Goal: Consume media (video, audio)

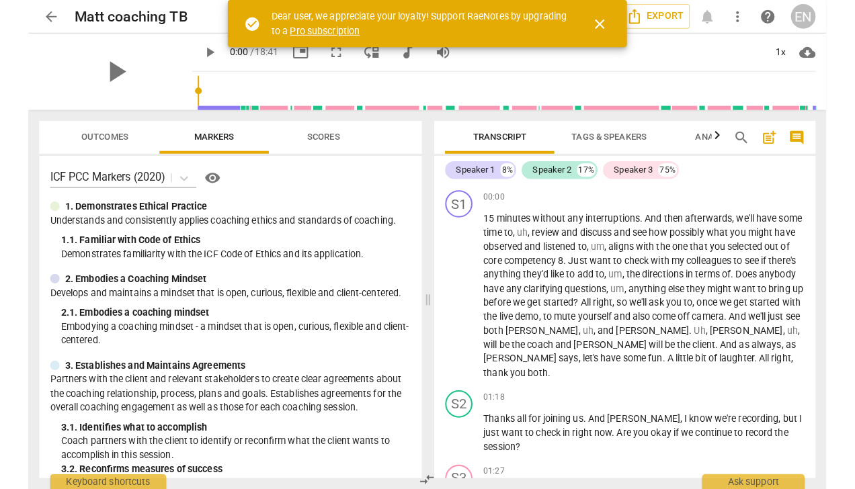
scroll to position [131, 0]
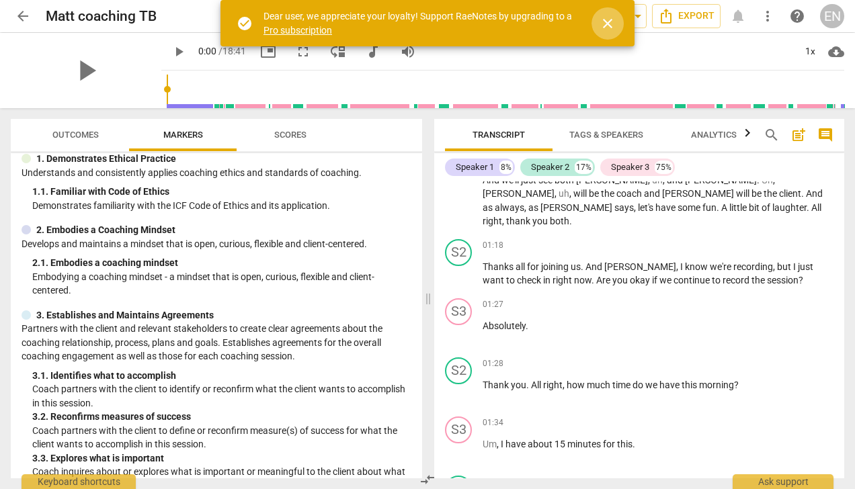
click at [608, 28] on span "close" at bounding box center [607, 23] width 16 height 16
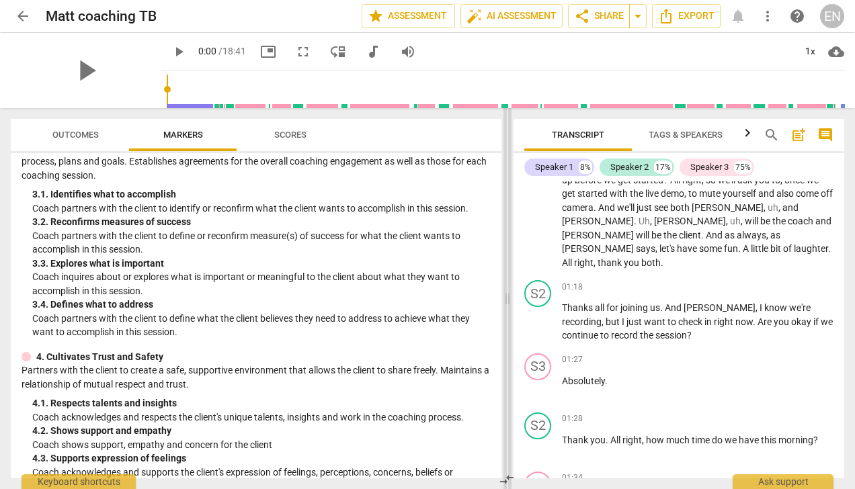
scroll to position [198, 0]
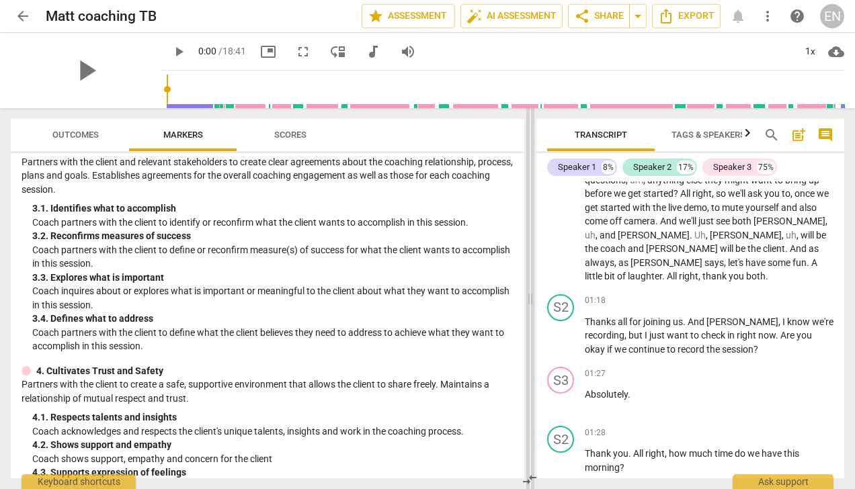
drag, startPoint x: 426, startPoint y: 300, endPoint x: 528, endPoint y: 294, distance: 102.4
click at [528, 294] on span at bounding box center [530, 298] width 8 height 381
click at [77, 67] on span "play_arrow" at bounding box center [86, 70] width 35 height 35
click at [74, 77] on span "pause" at bounding box center [86, 70] width 35 height 35
click at [74, 77] on span "play_arrow" at bounding box center [86, 70] width 35 height 35
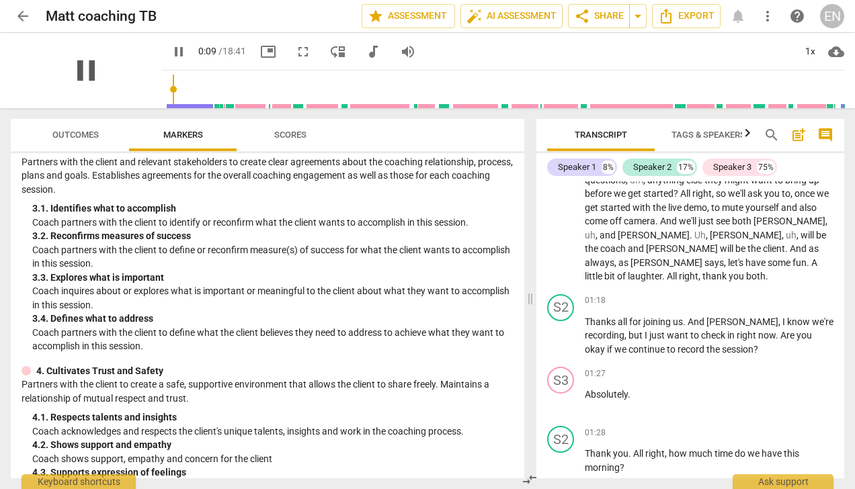
type input "10"
click at [78, 66] on span "pause" at bounding box center [86, 70] width 35 height 35
click at [83, 71] on span "play_arrow" at bounding box center [86, 70] width 35 height 35
click at [83, 71] on span "pause" at bounding box center [86, 70] width 35 height 35
click at [72, 65] on span "play_arrow" at bounding box center [86, 70] width 35 height 35
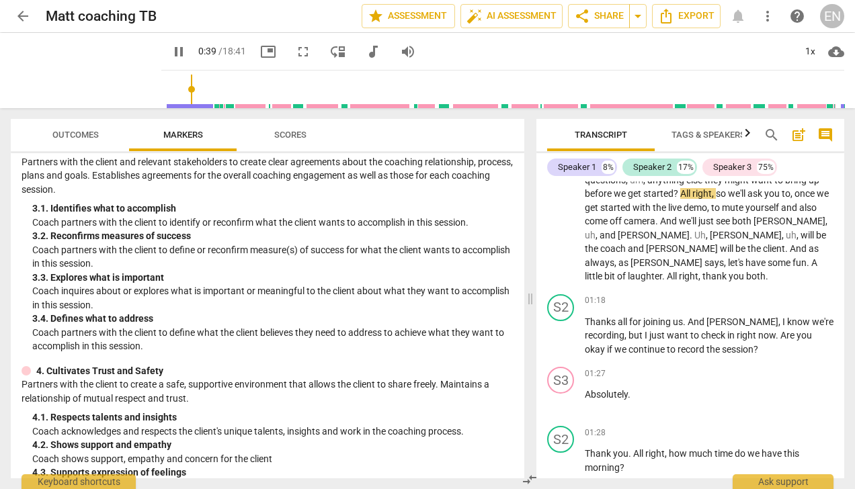
click at [188, 90] on input "range" at bounding box center [505, 89] width 677 height 43
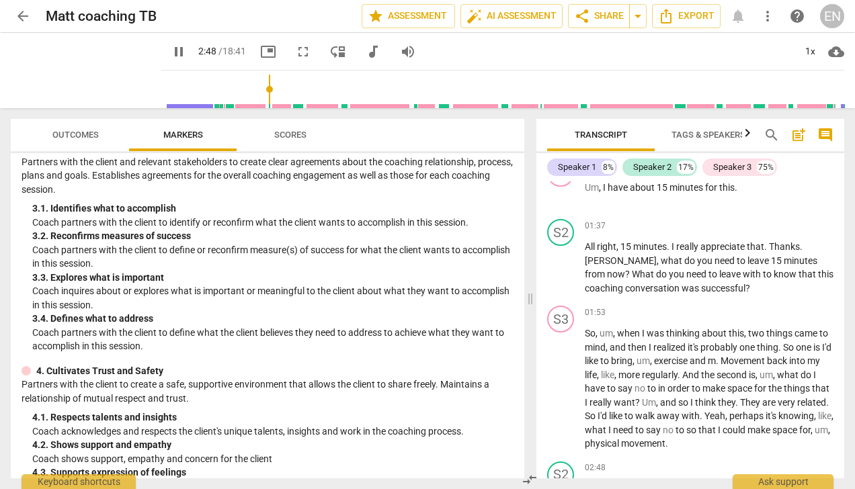
scroll to position [758, 0]
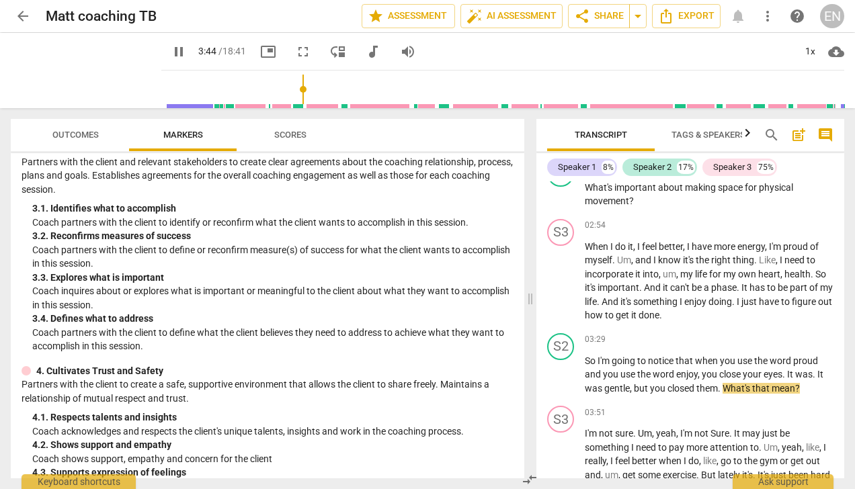
click at [503, 446] on div "4. 2. Shows support and empathy" at bounding box center [272, 445] width 481 height 14
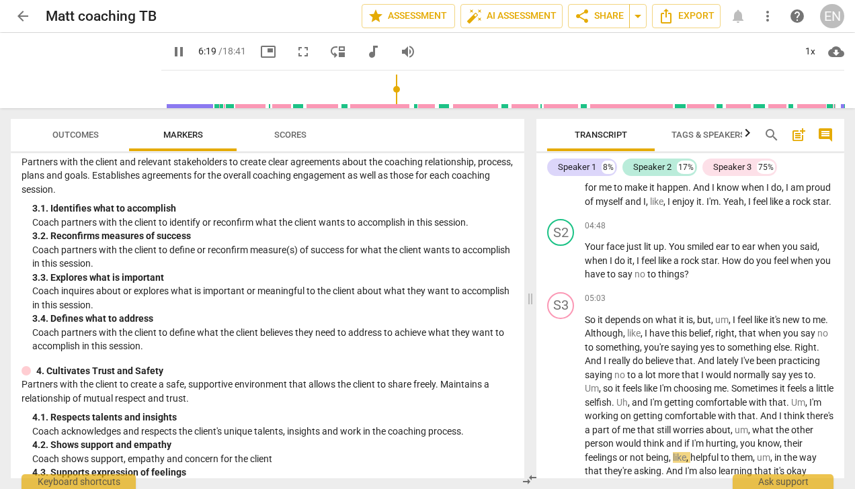
scroll to position [1356, 0]
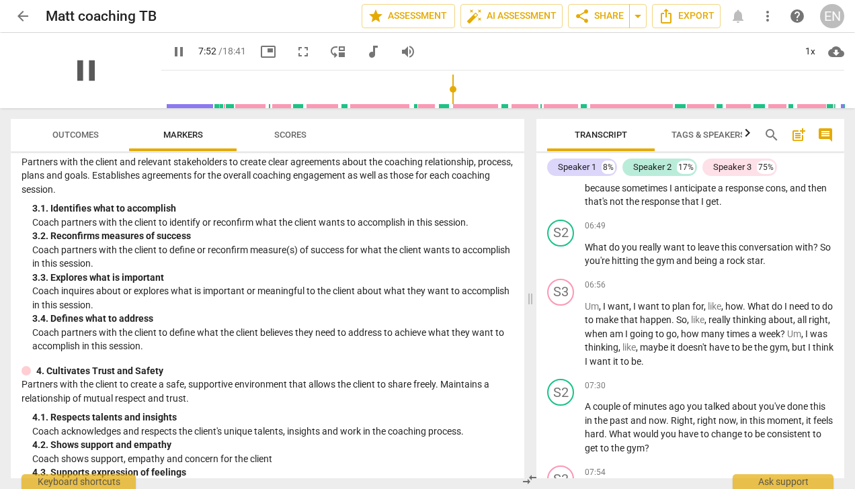
drag, startPoint x: 503, startPoint y: 446, endPoint x: 93, endPoint y: 87, distance: 545.3
click at [93, 87] on div "pause" at bounding box center [86, 70] width 151 height 75
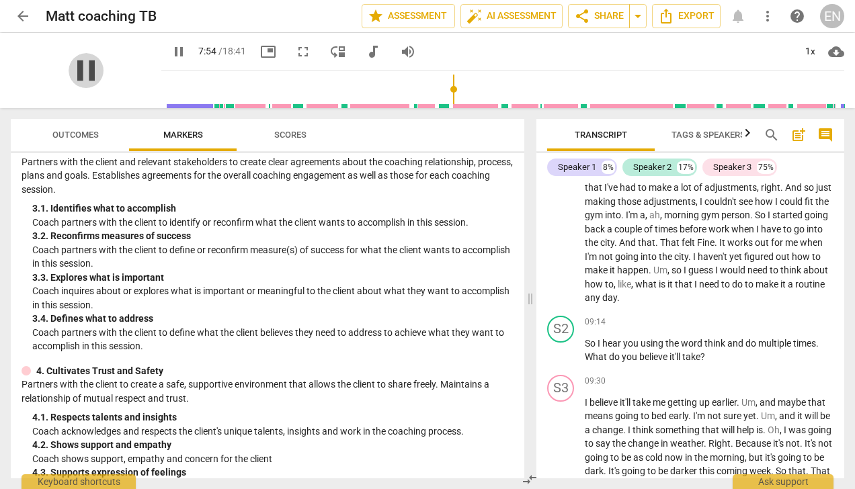
click at [93, 87] on span "pause" at bounding box center [86, 70] width 35 height 35
click at [93, 87] on span "play_arrow" at bounding box center [86, 70] width 35 height 35
click at [102, 83] on div "pause" at bounding box center [86, 70] width 151 height 75
click at [75, 70] on span "pause" at bounding box center [86, 70] width 35 height 35
click at [75, 70] on span "play_arrow" at bounding box center [86, 70] width 35 height 35
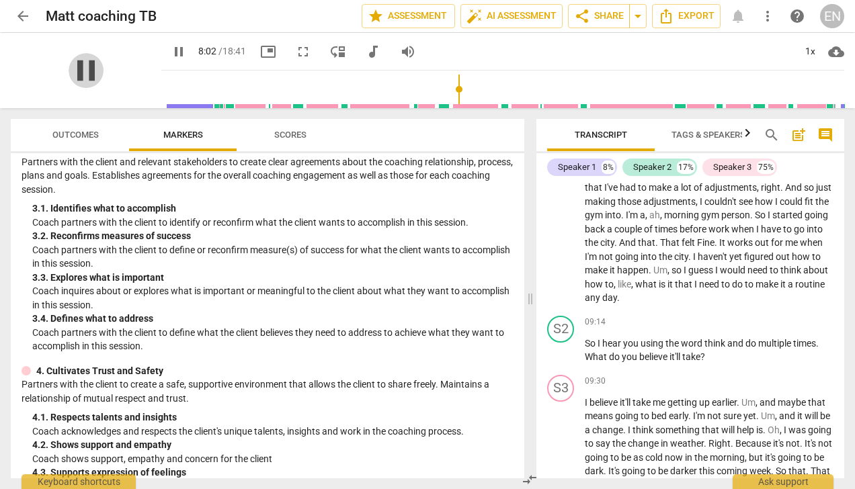
click at [75, 70] on span "pause" at bounding box center [86, 70] width 35 height 35
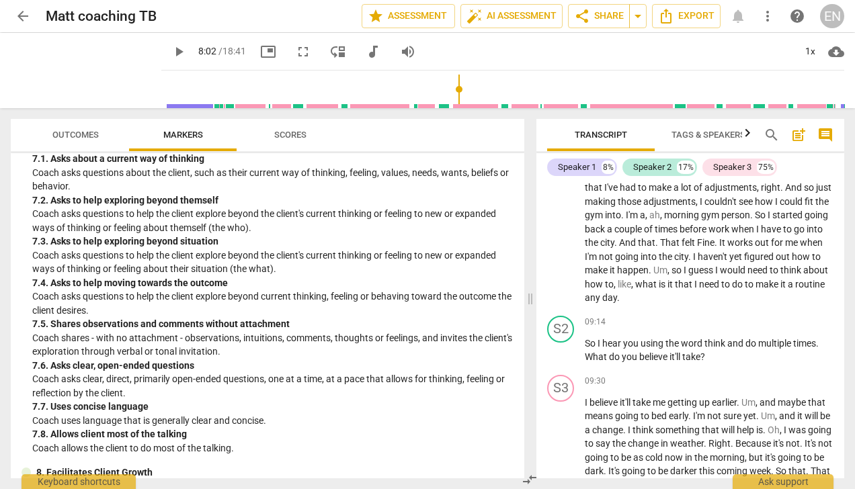
scroll to position [1093, 0]
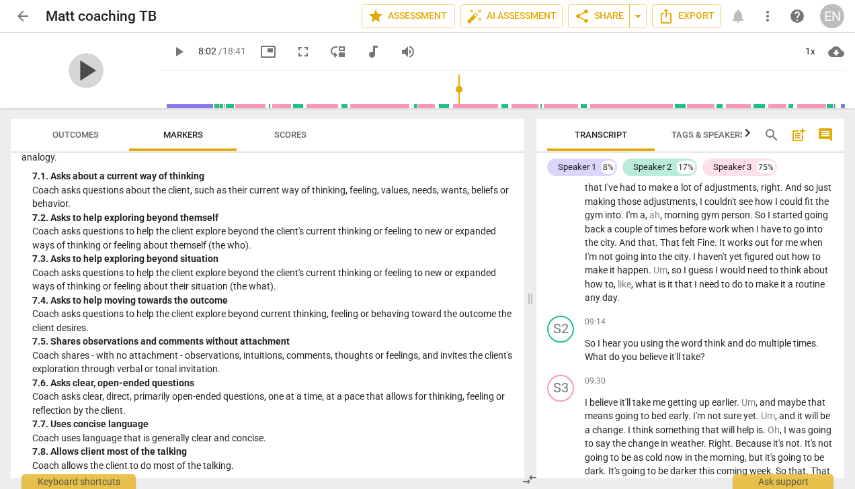
click at [69, 67] on span "play_arrow" at bounding box center [86, 70] width 35 height 35
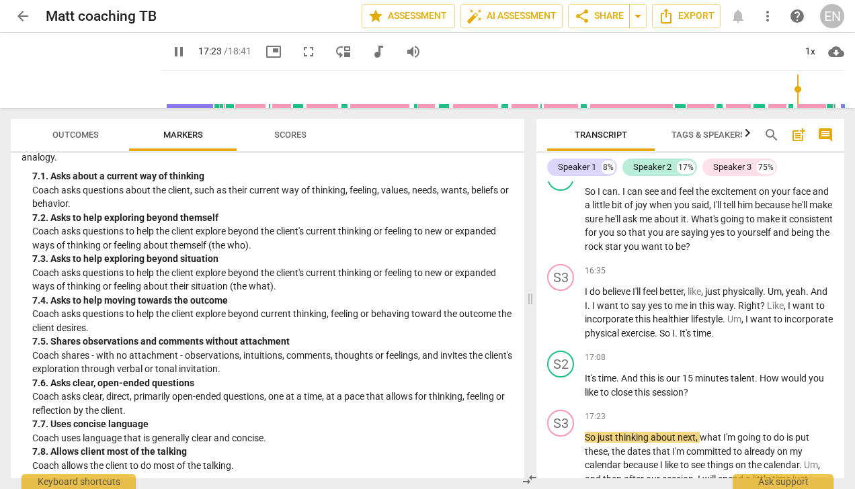
scroll to position [3509, 0]
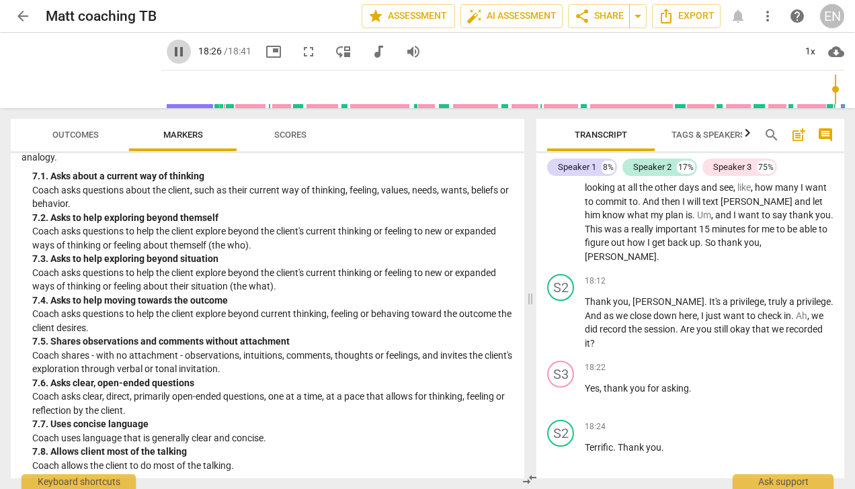
click at [171, 46] on span "pause" at bounding box center [179, 52] width 16 height 16
type input "1106"
